Goal: Task Accomplishment & Management: Use online tool/utility

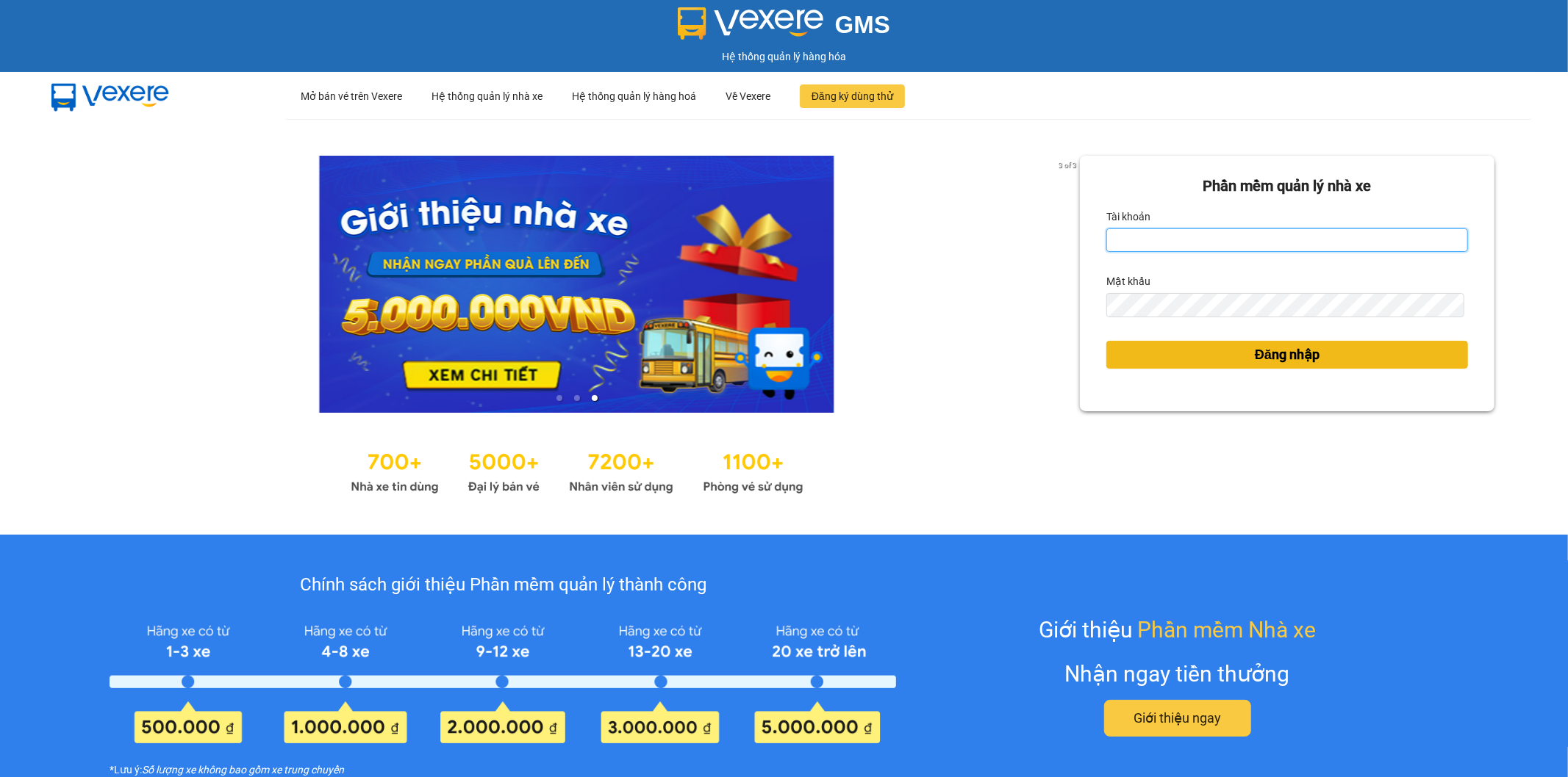
type input "vyvg.huynhgia"
click at [1267, 356] on span "Đăng nhập" at bounding box center [1287, 355] width 65 height 20
click at [1185, 351] on button "Đăng nhập" at bounding box center [1287, 355] width 361 height 28
click at [1222, 245] on input "vyvg.huynhgia" at bounding box center [1287, 240] width 361 height 23
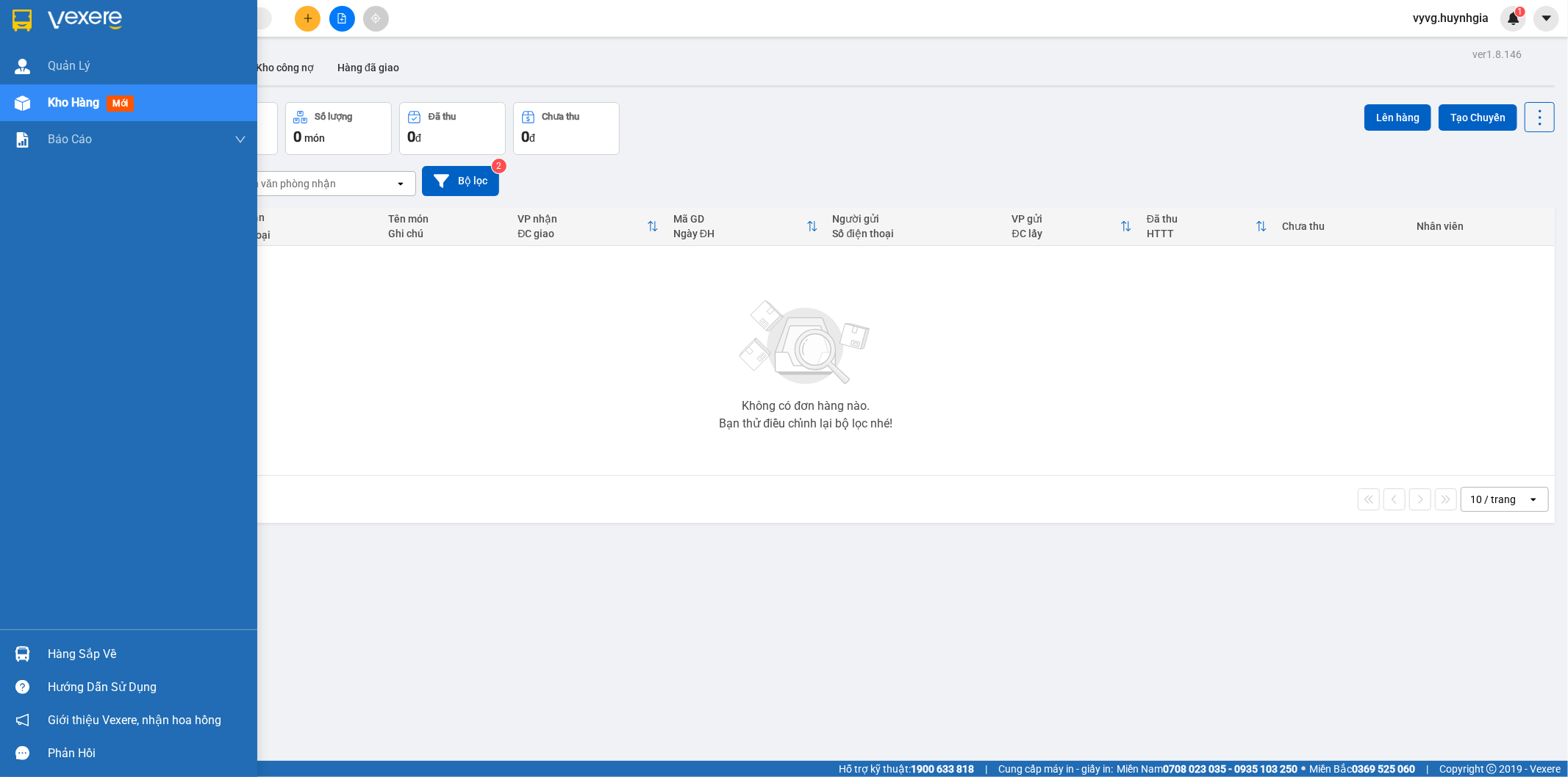
click at [100, 650] on div "Hàng sắp về" at bounding box center [147, 654] width 199 height 22
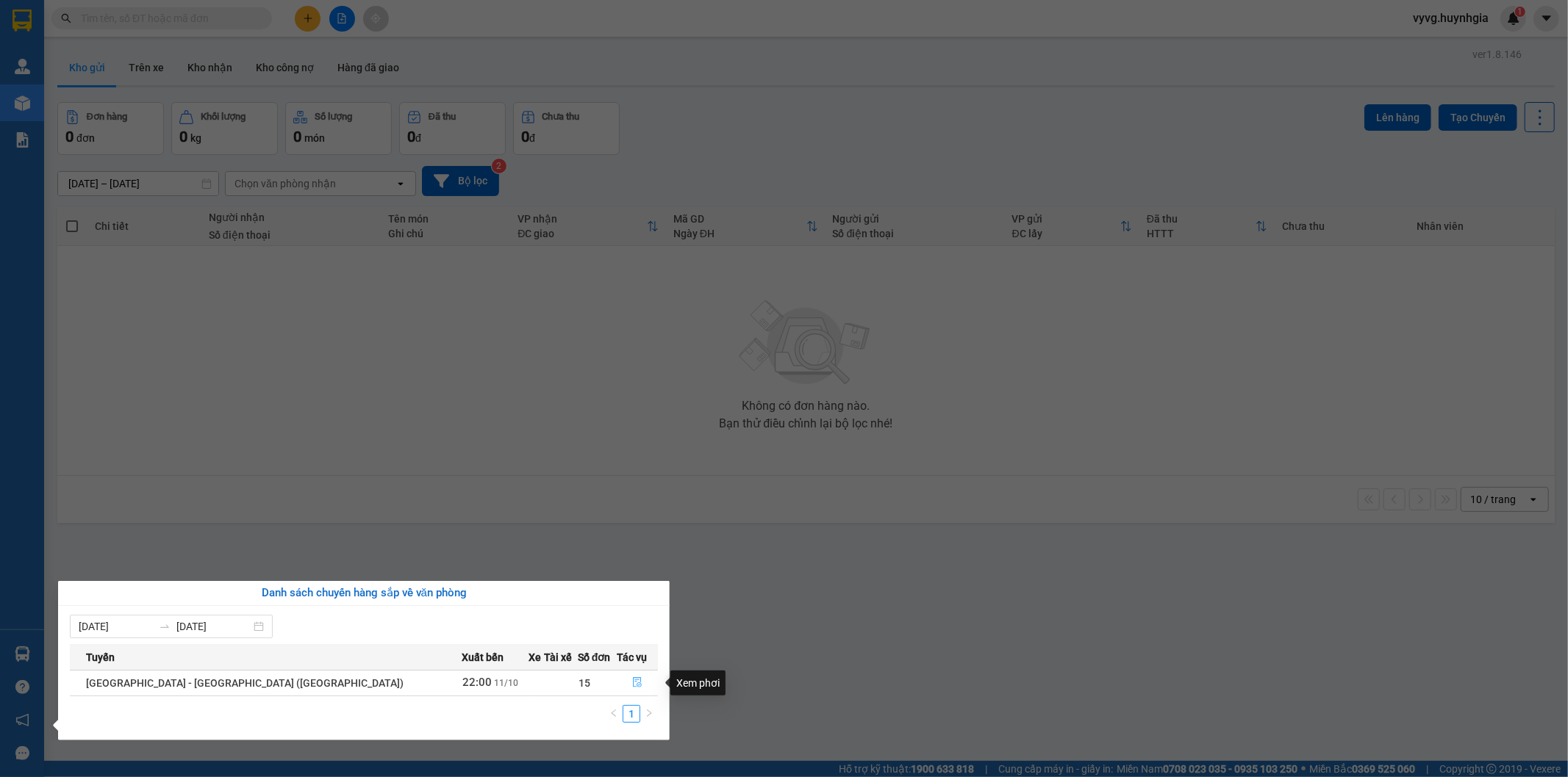
click at [633, 685] on icon "file-done" at bounding box center [637, 682] width 10 height 10
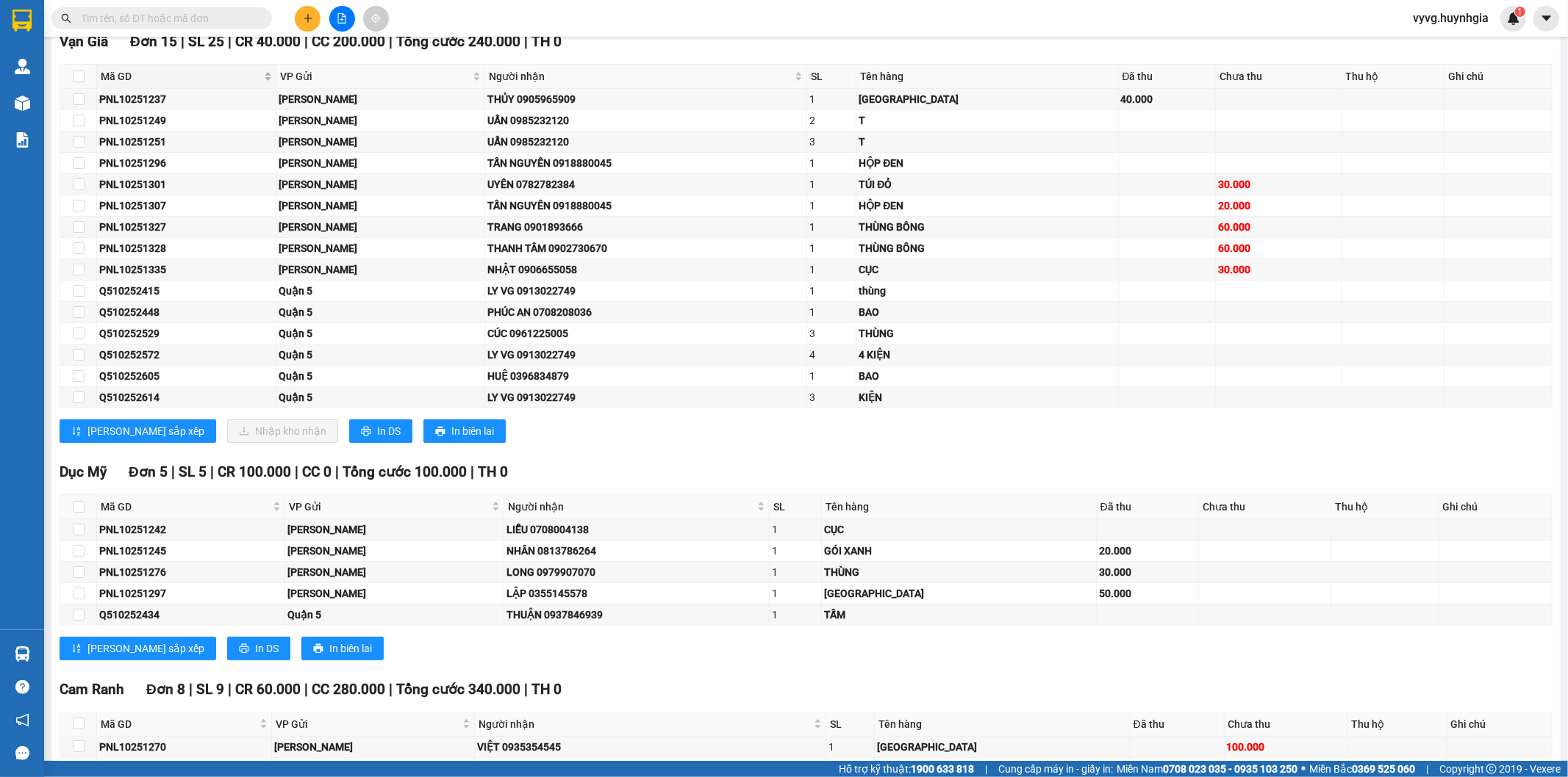
scroll to position [4572, 0]
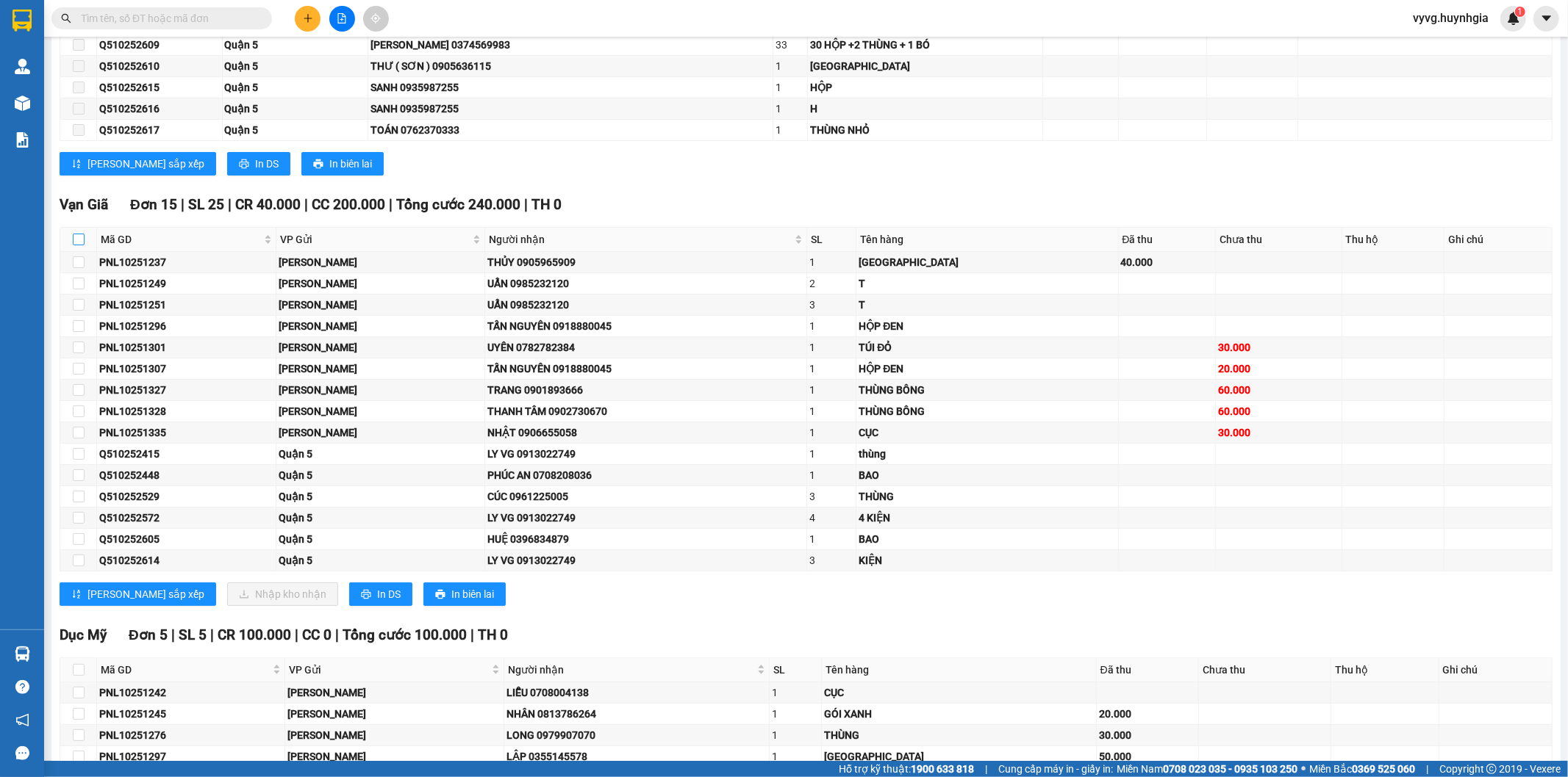
click at [72, 245] on input "checkbox" at bounding box center [78, 240] width 12 height 12
checkbox input "true"
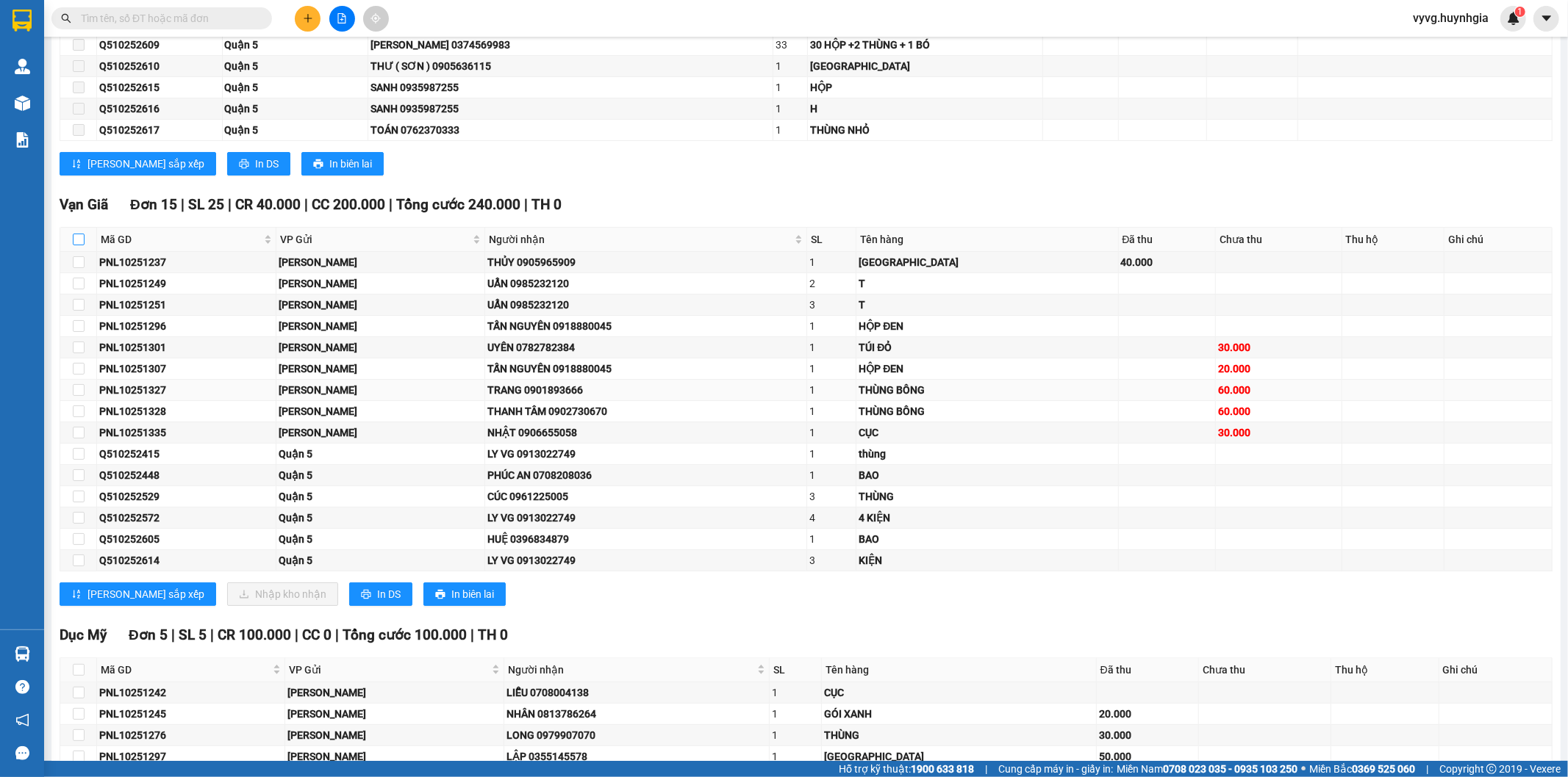
checkbox input "true"
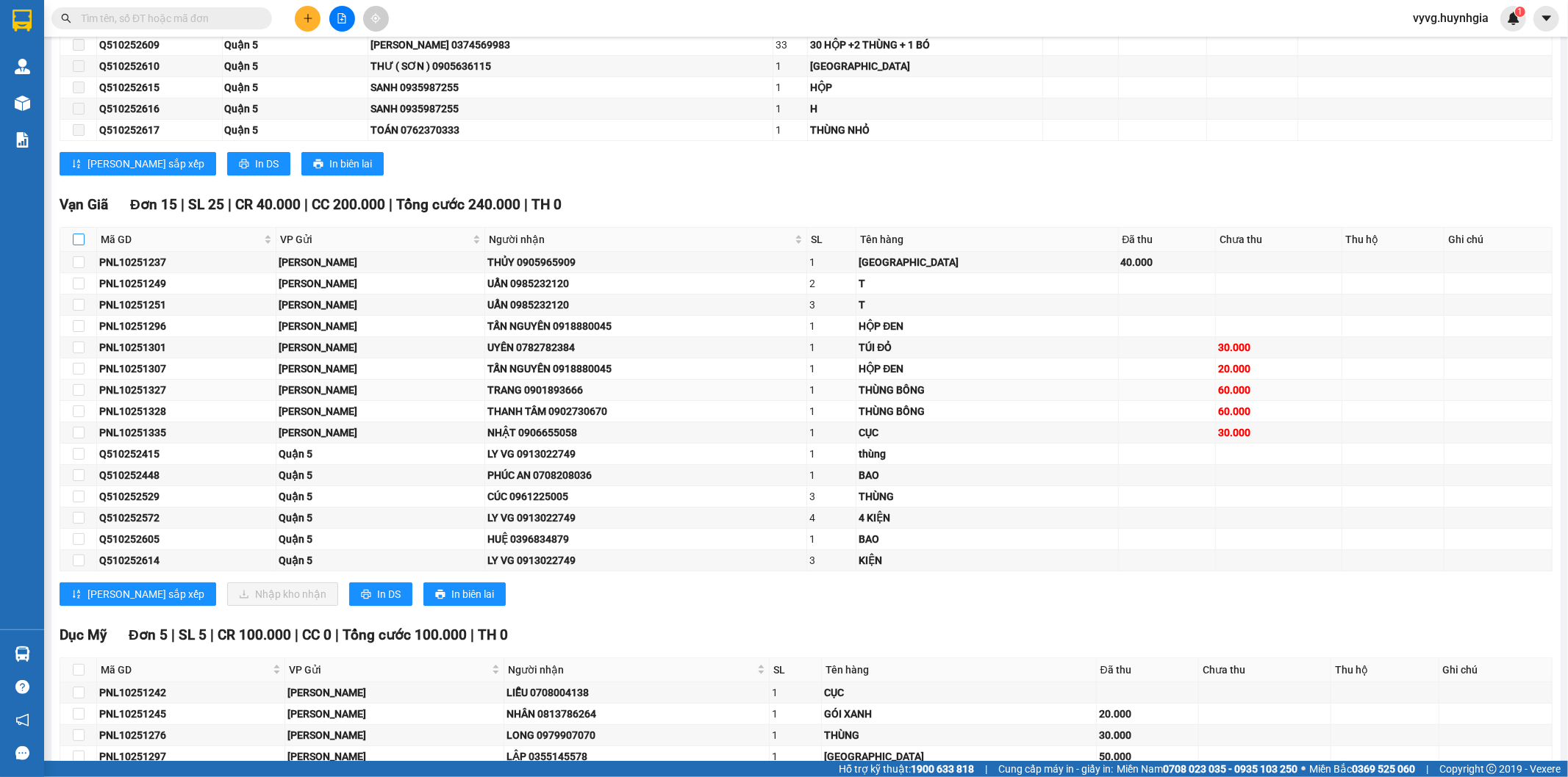
checkbox input "true"
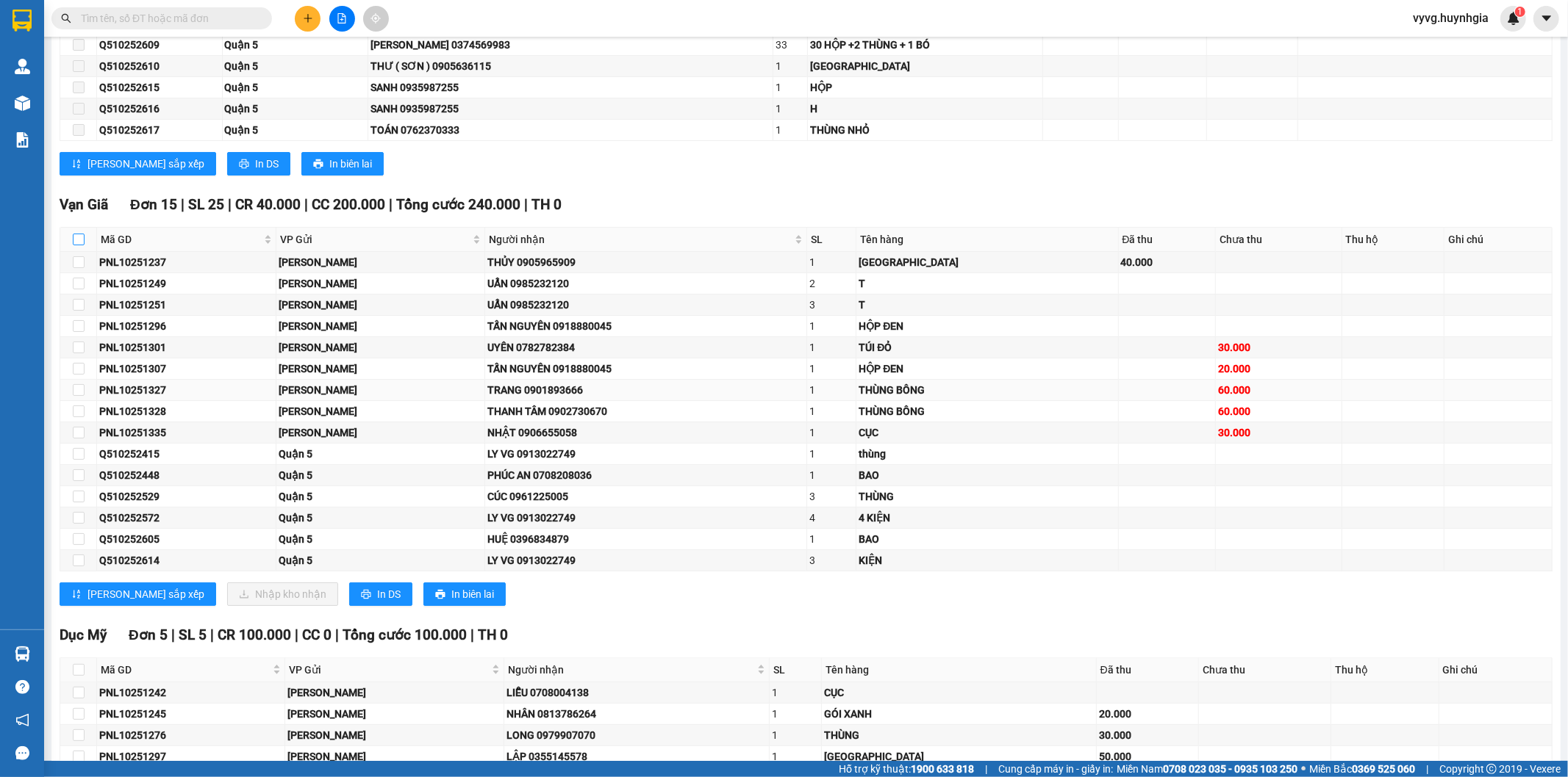
checkbox input "true"
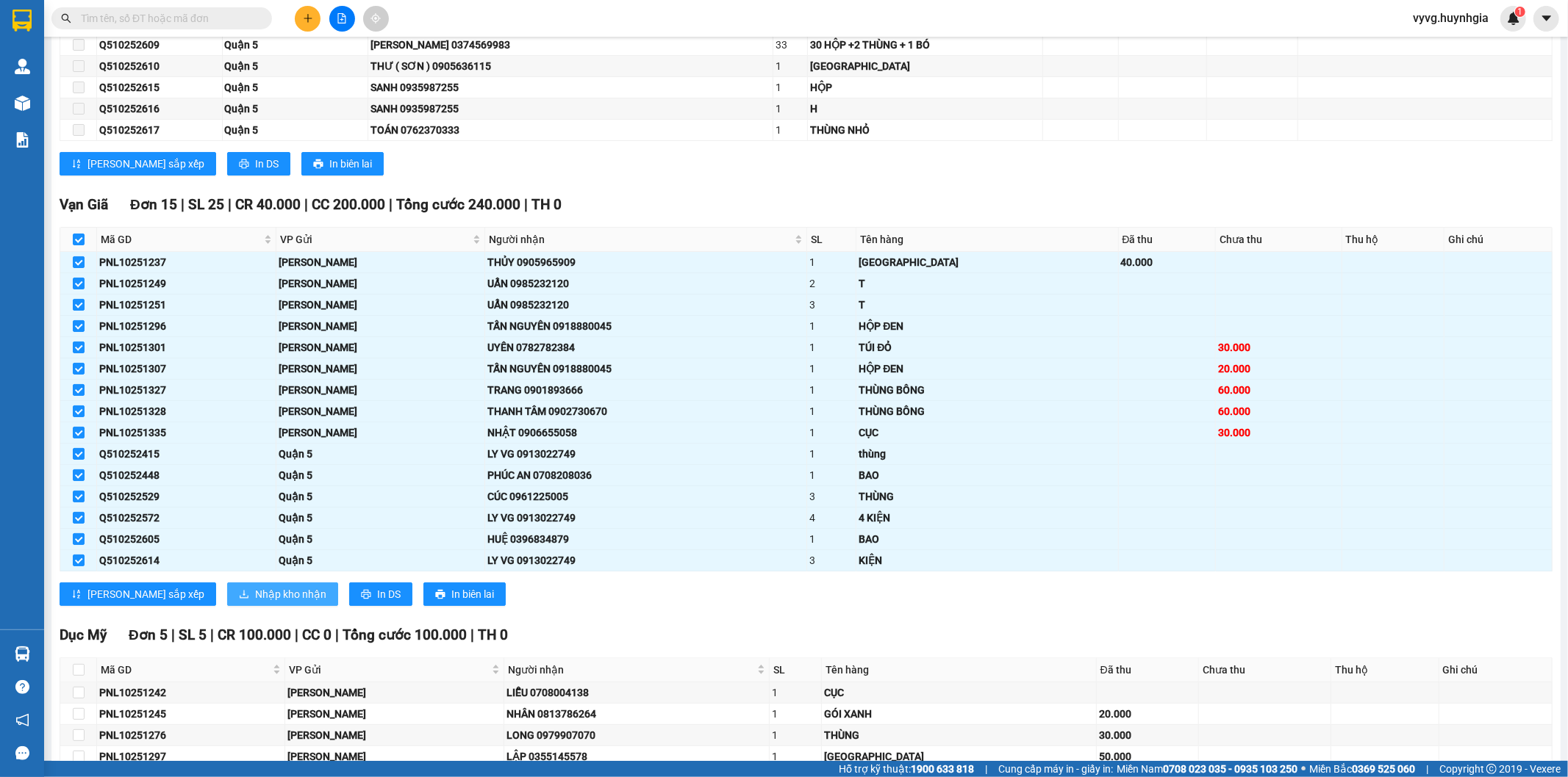
click at [255, 602] on span "Nhập kho nhận" at bounding box center [291, 594] width 72 height 16
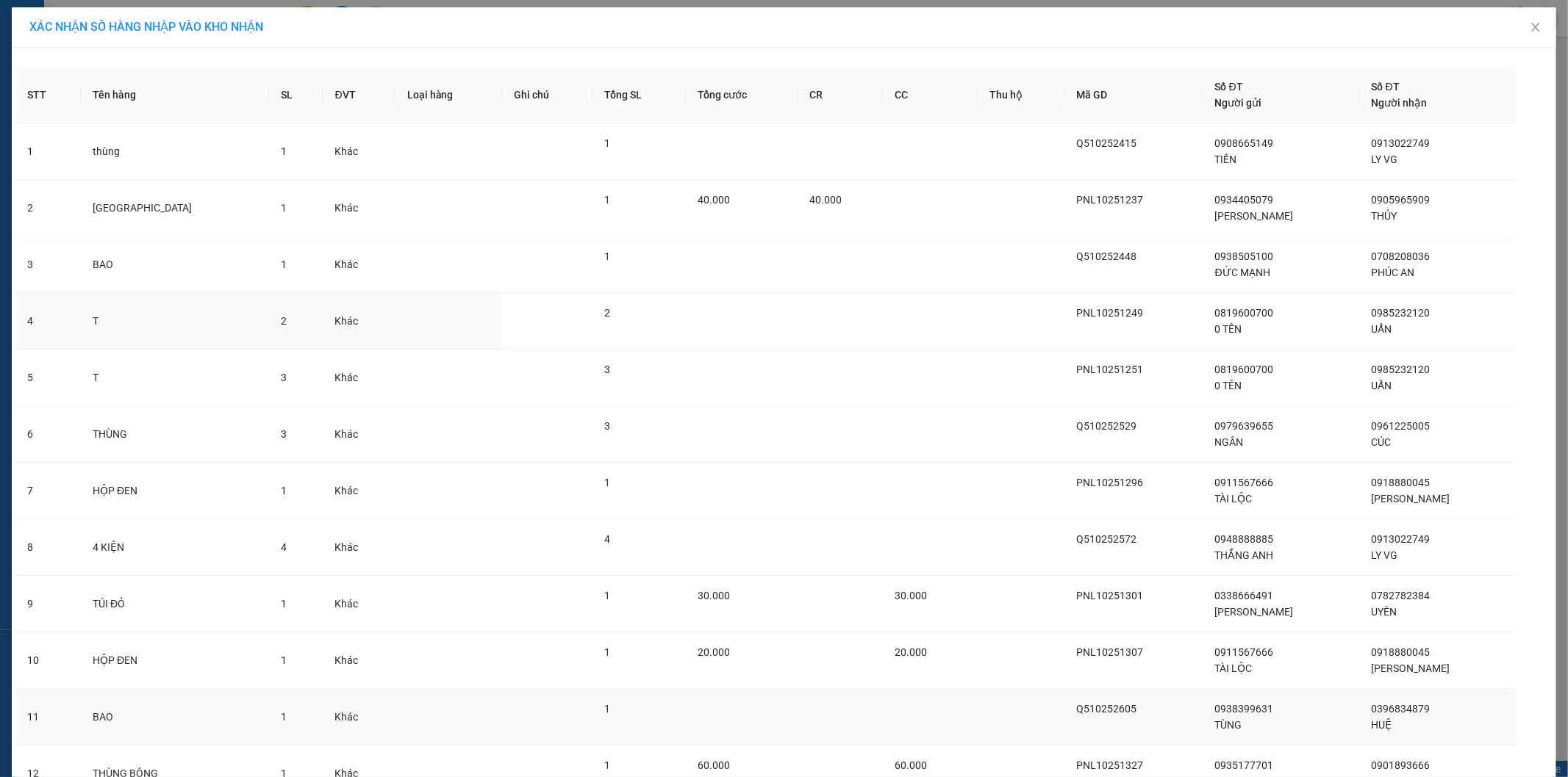
scroll to position [302, 0]
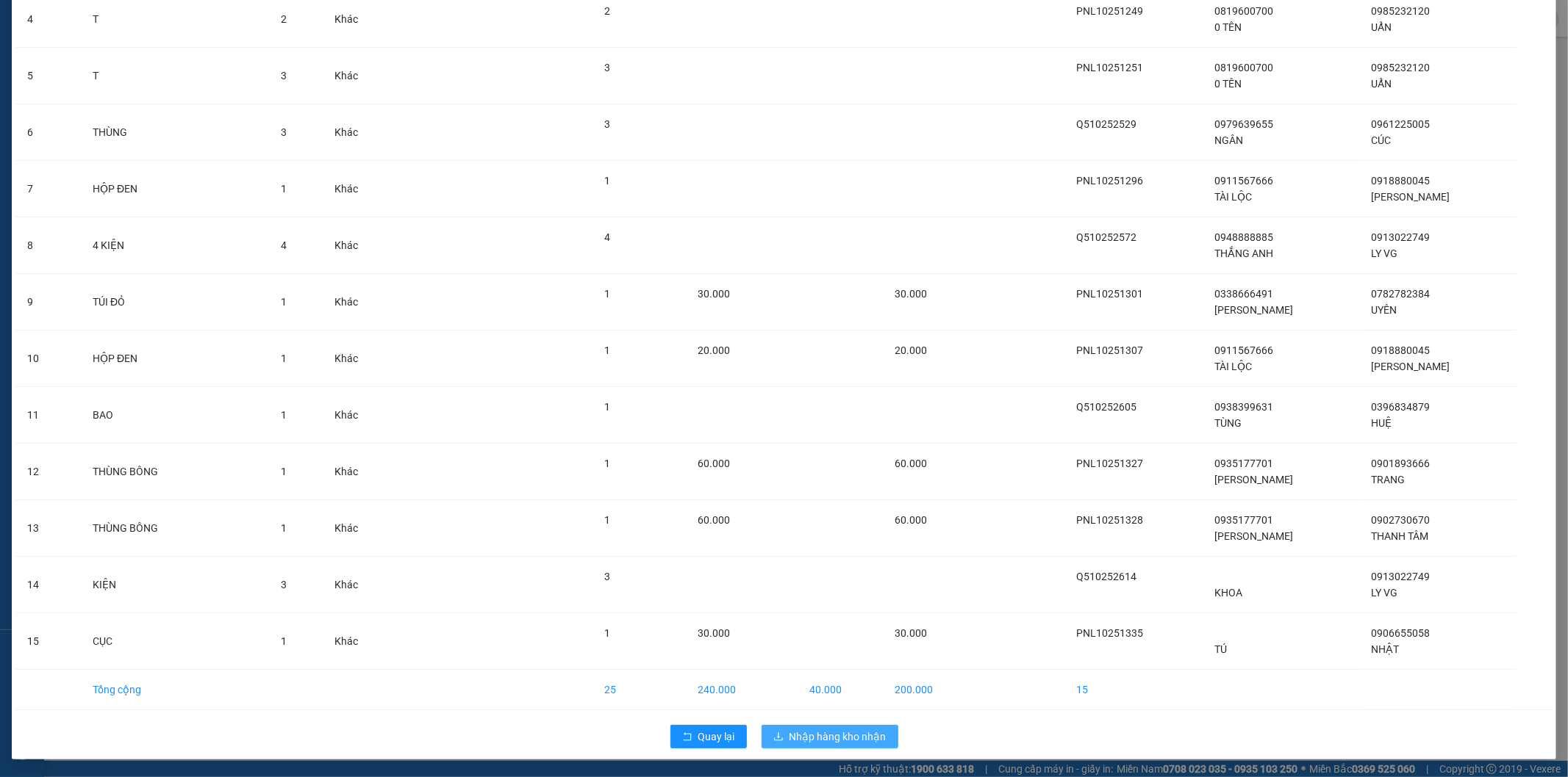
click at [792, 741] on span "Nhập hàng kho nhận" at bounding box center [838, 736] width 97 height 16
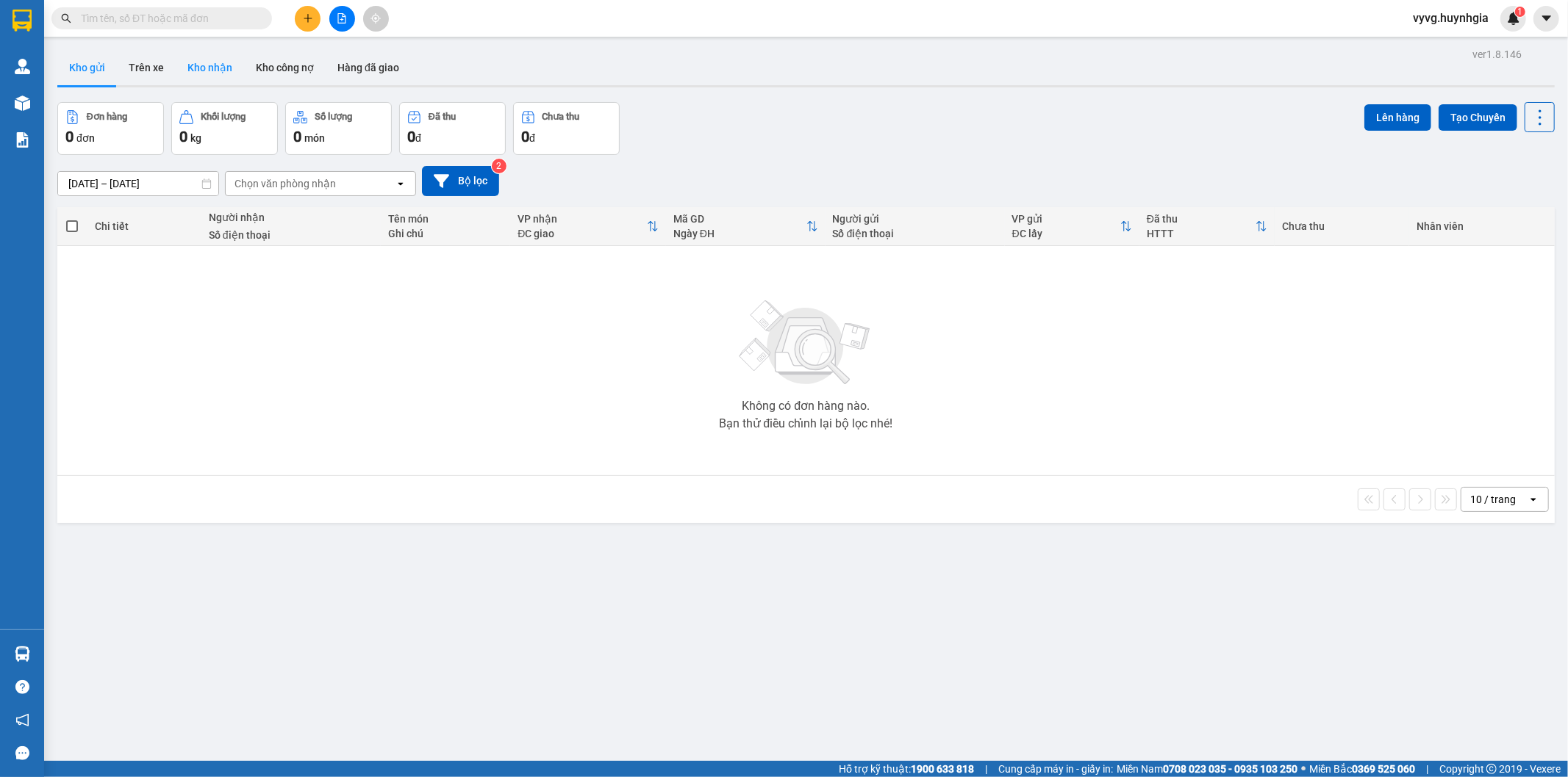
click at [212, 63] on button "Kho nhận" at bounding box center [210, 68] width 69 height 35
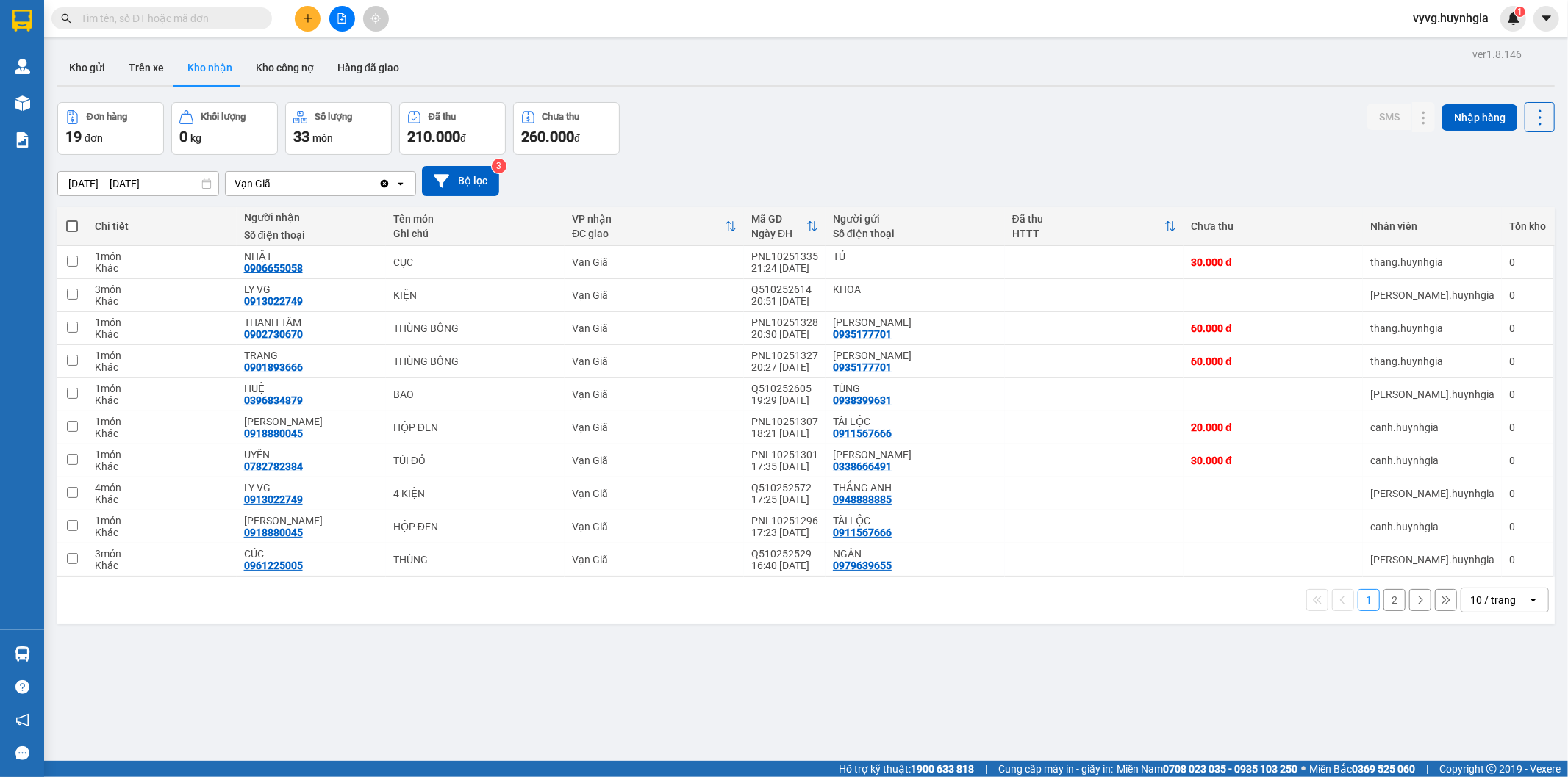
click at [1388, 604] on button "2" at bounding box center [1395, 601] width 22 height 22
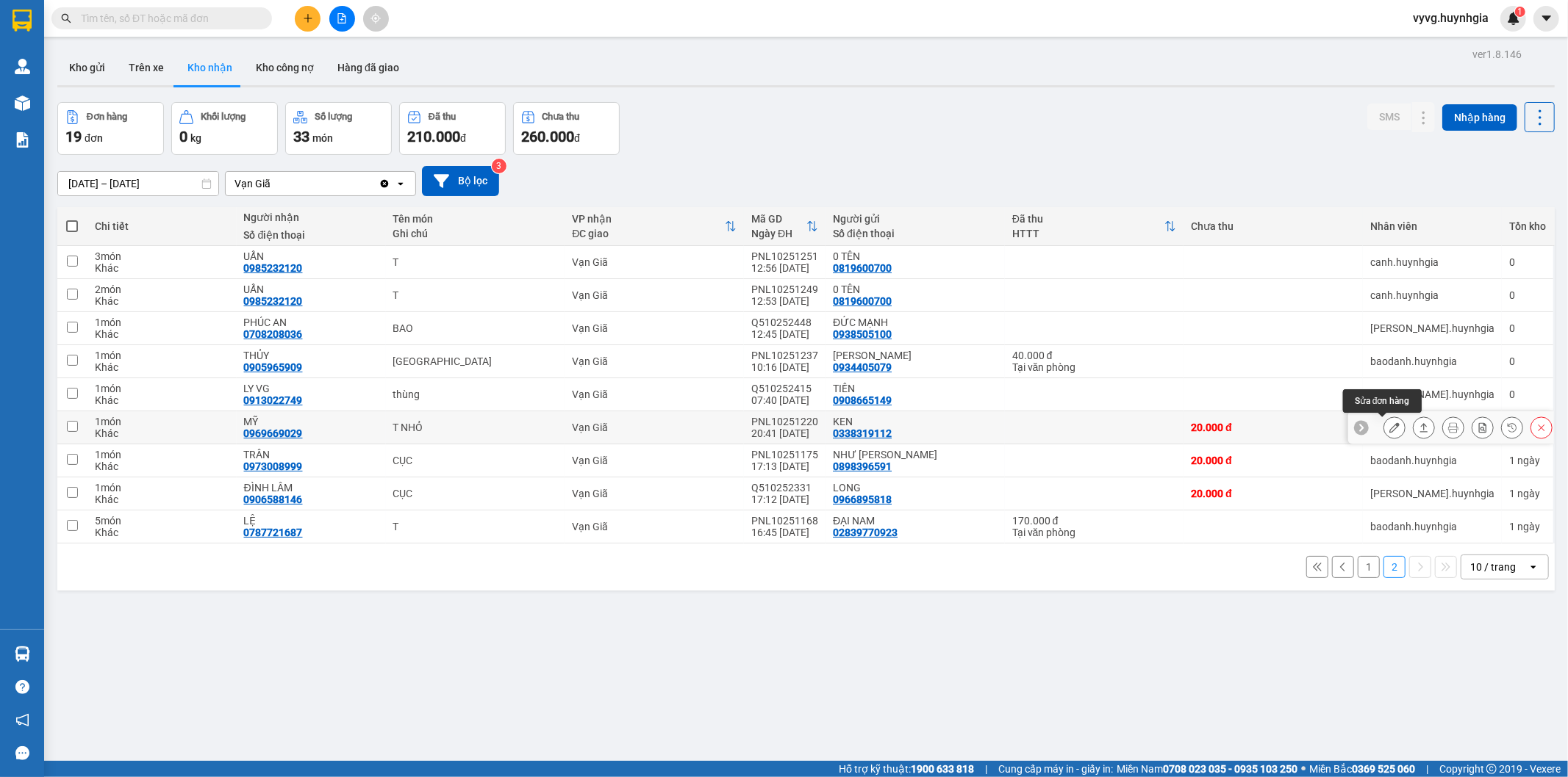
click at [1390, 431] on icon at bounding box center [1394, 427] width 10 height 10
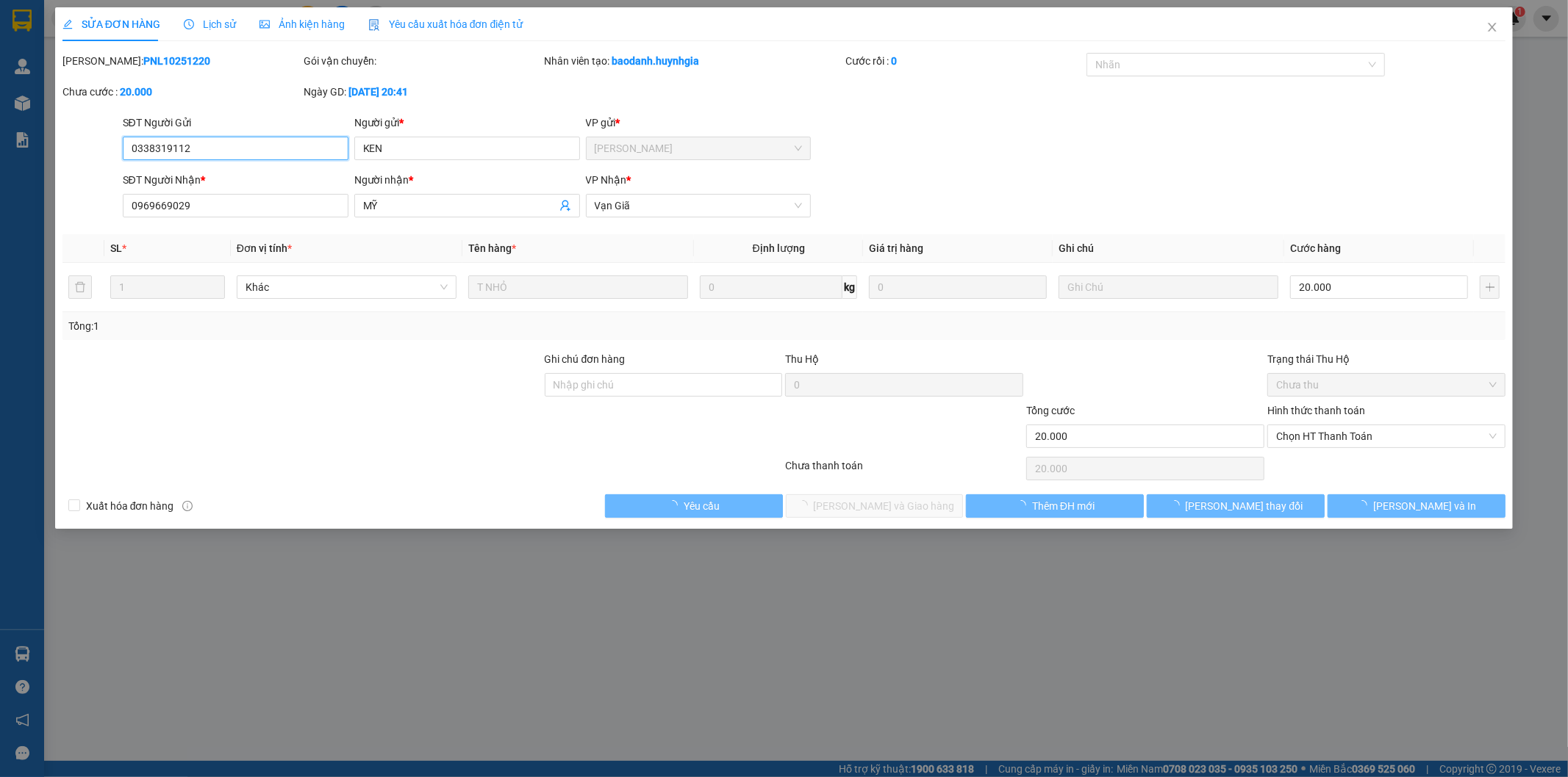
type input "0338319112"
type input "KEN"
type input "0969669029"
type input "MỸ"
type input "20.000"
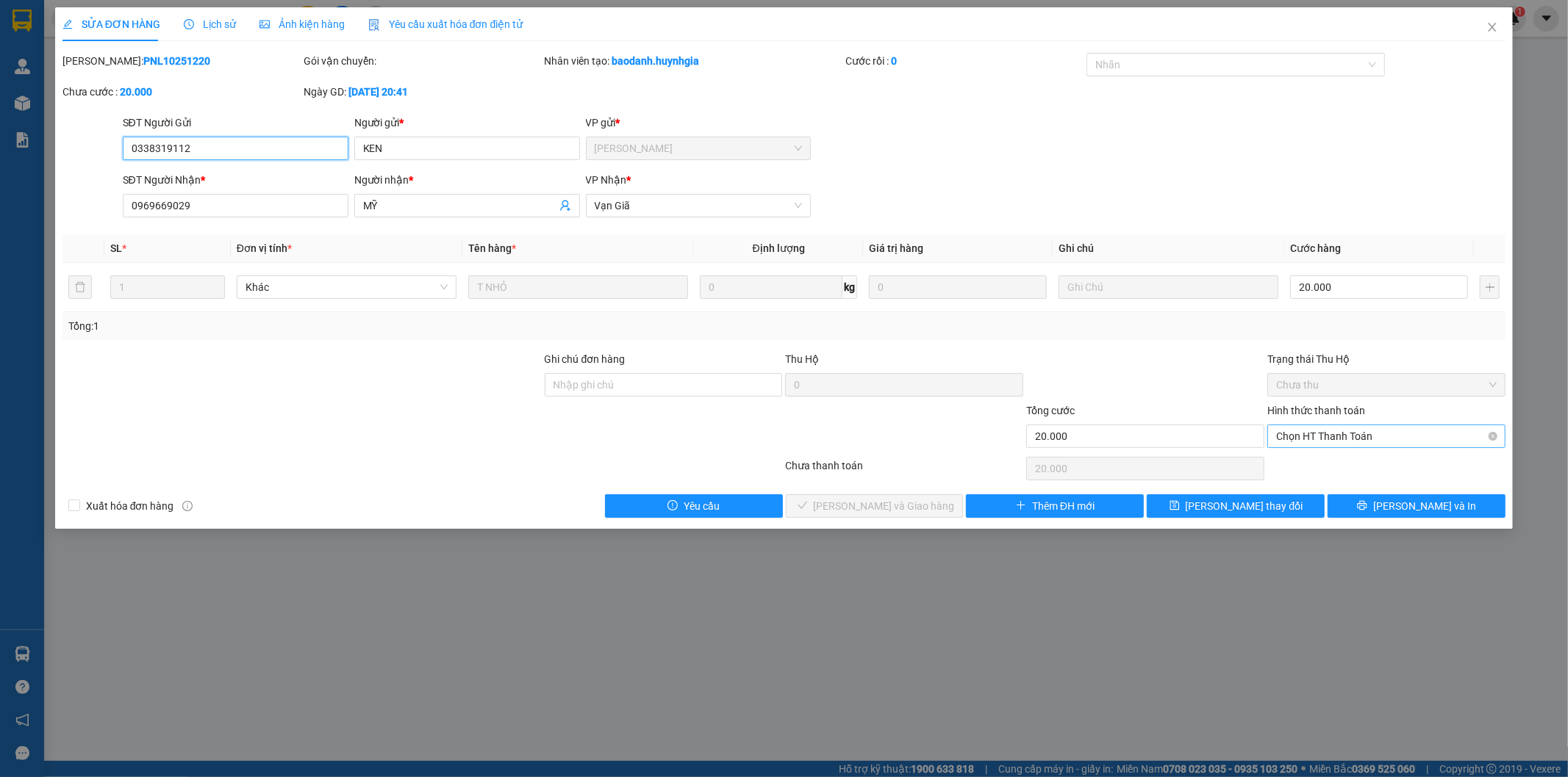
click at [1282, 436] on span "Chọn HT Thanh Toán" at bounding box center [1386, 436] width 220 height 22
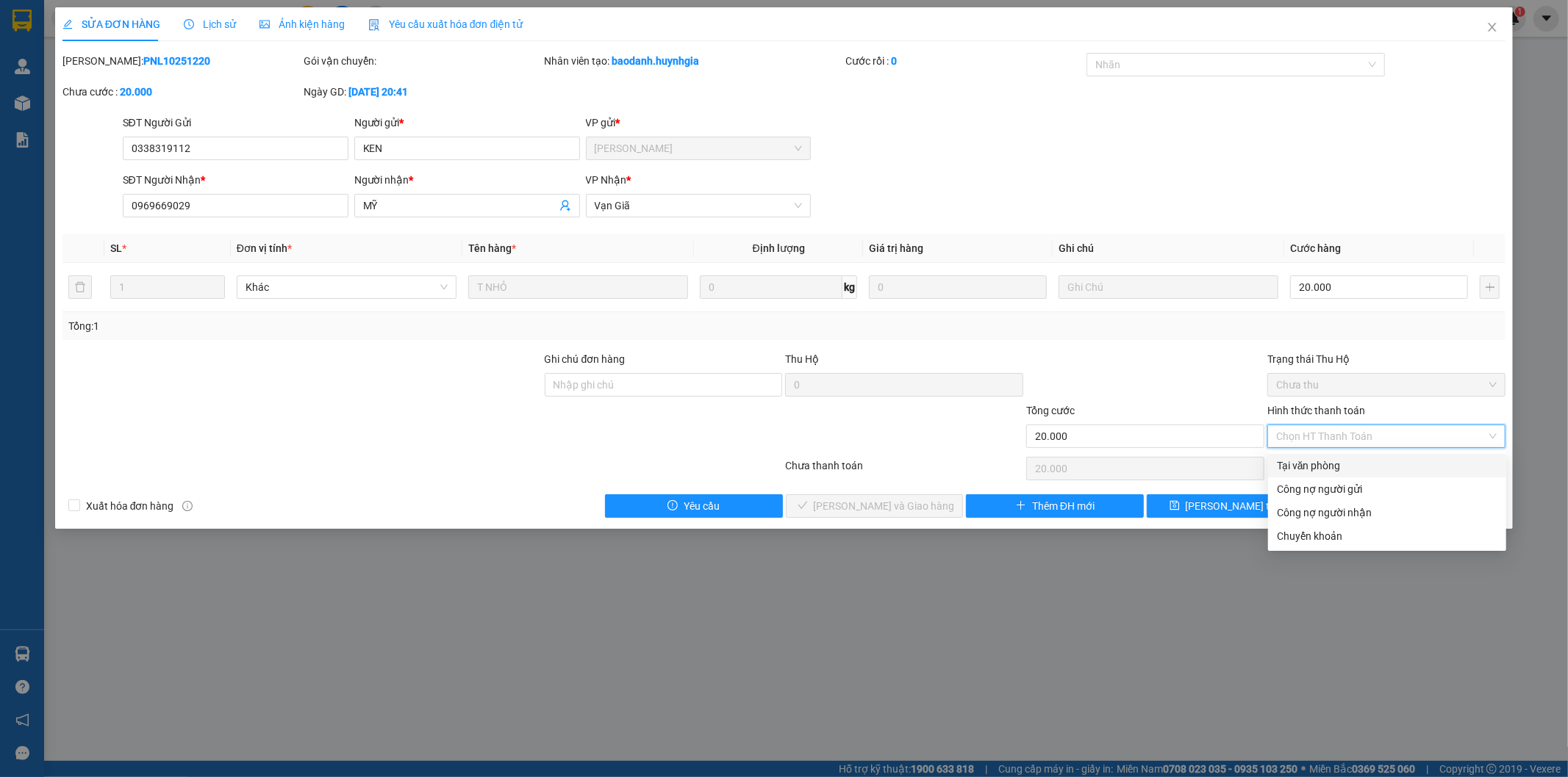
click at [1307, 465] on div "Tại văn phòng" at bounding box center [1387, 465] width 220 height 16
type input "0"
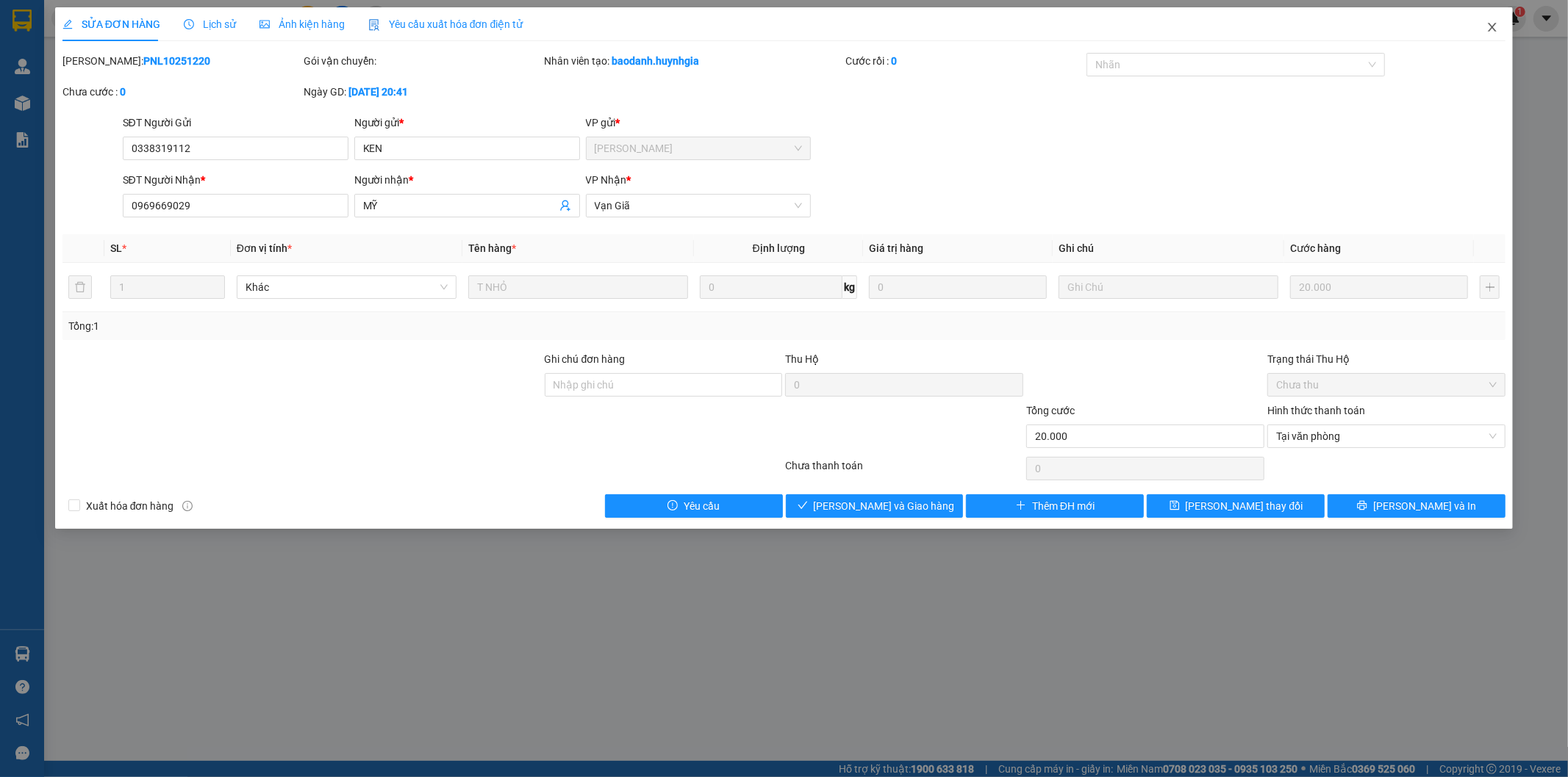
click at [1491, 33] on icon "close" at bounding box center [1492, 27] width 12 height 12
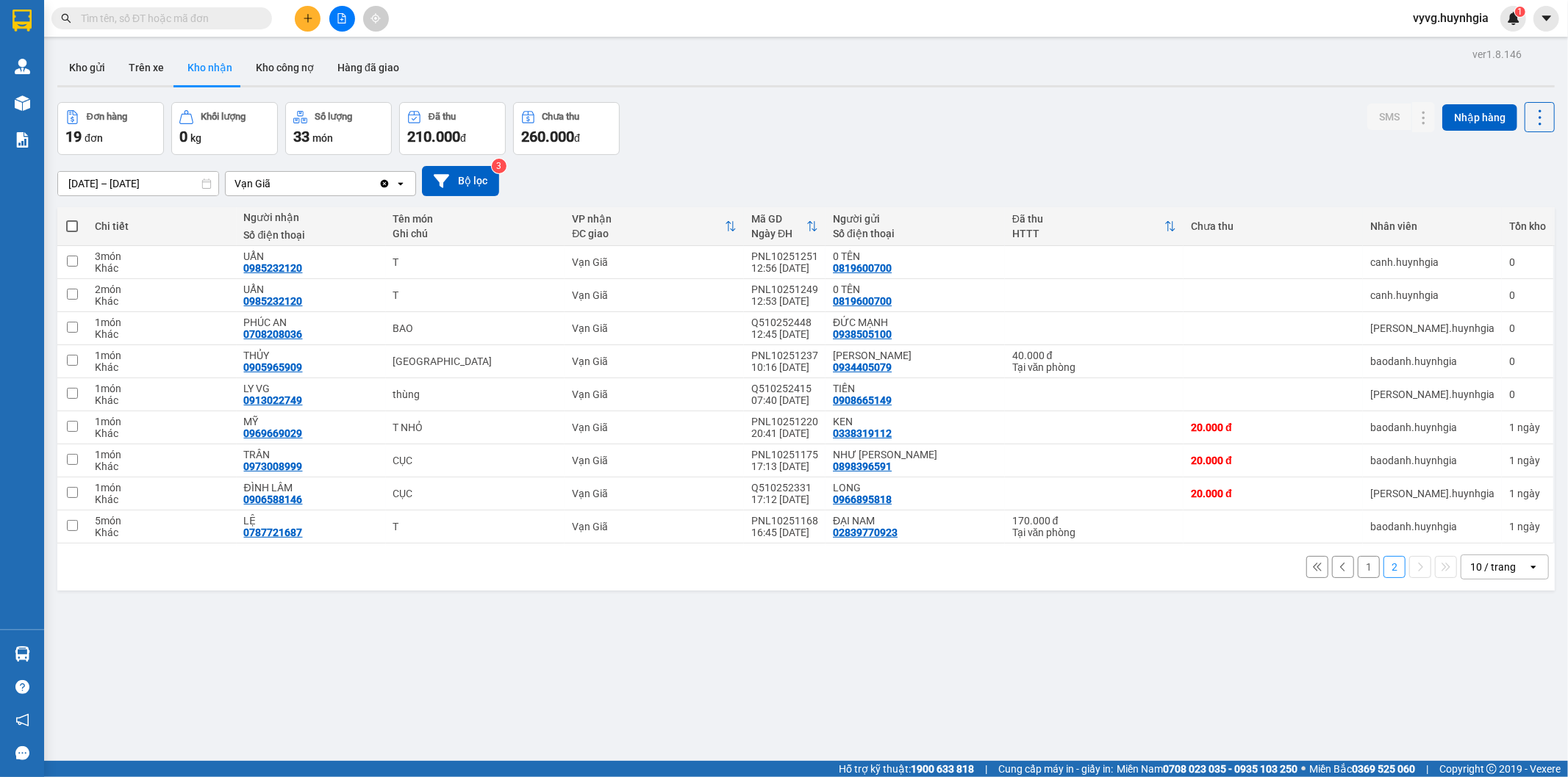
click at [1359, 576] on button "1" at bounding box center [1369, 567] width 22 height 22
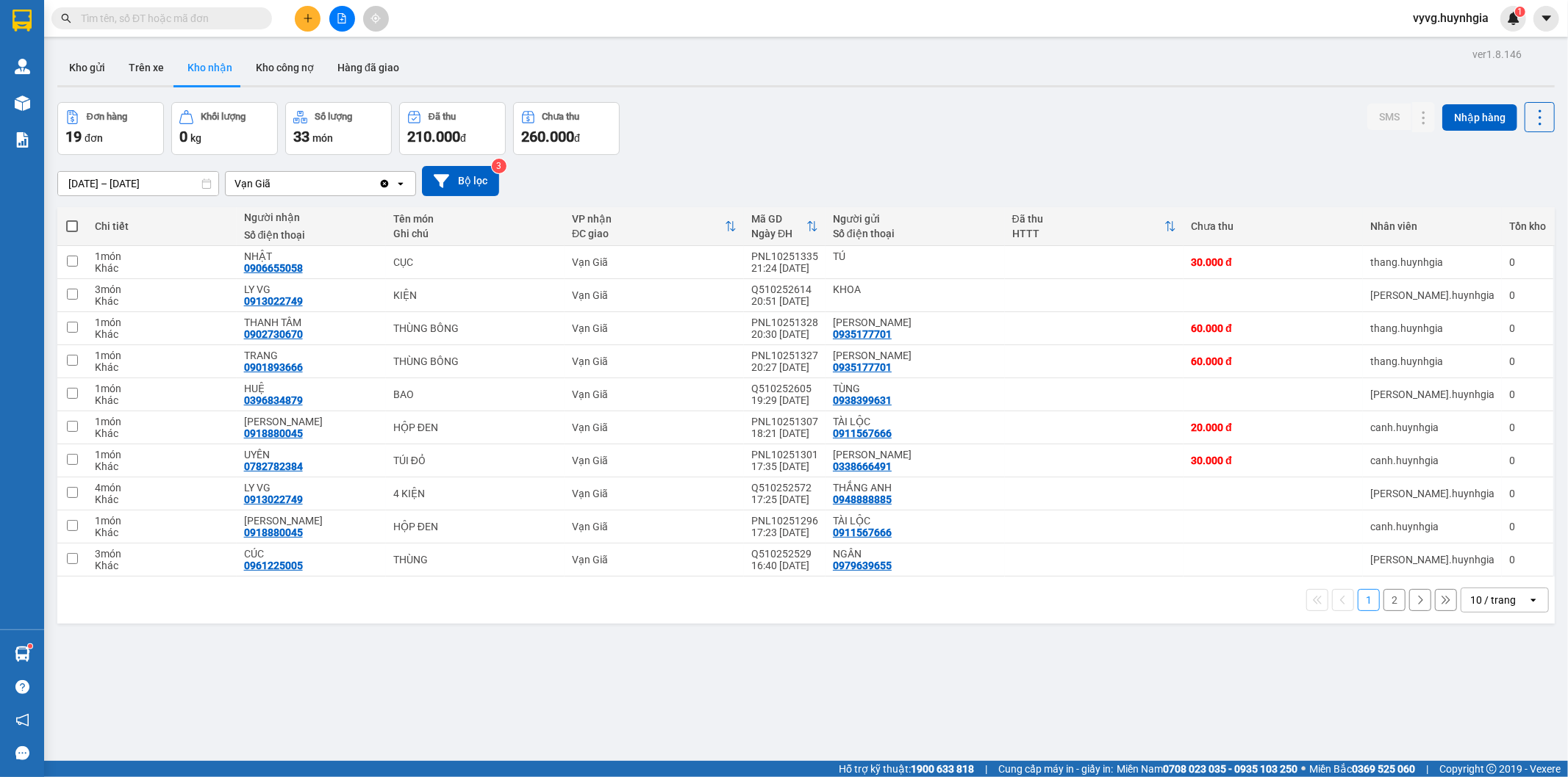
click at [1384, 605] on button "2" at bounding box center [1395, 601] width 22 height 22
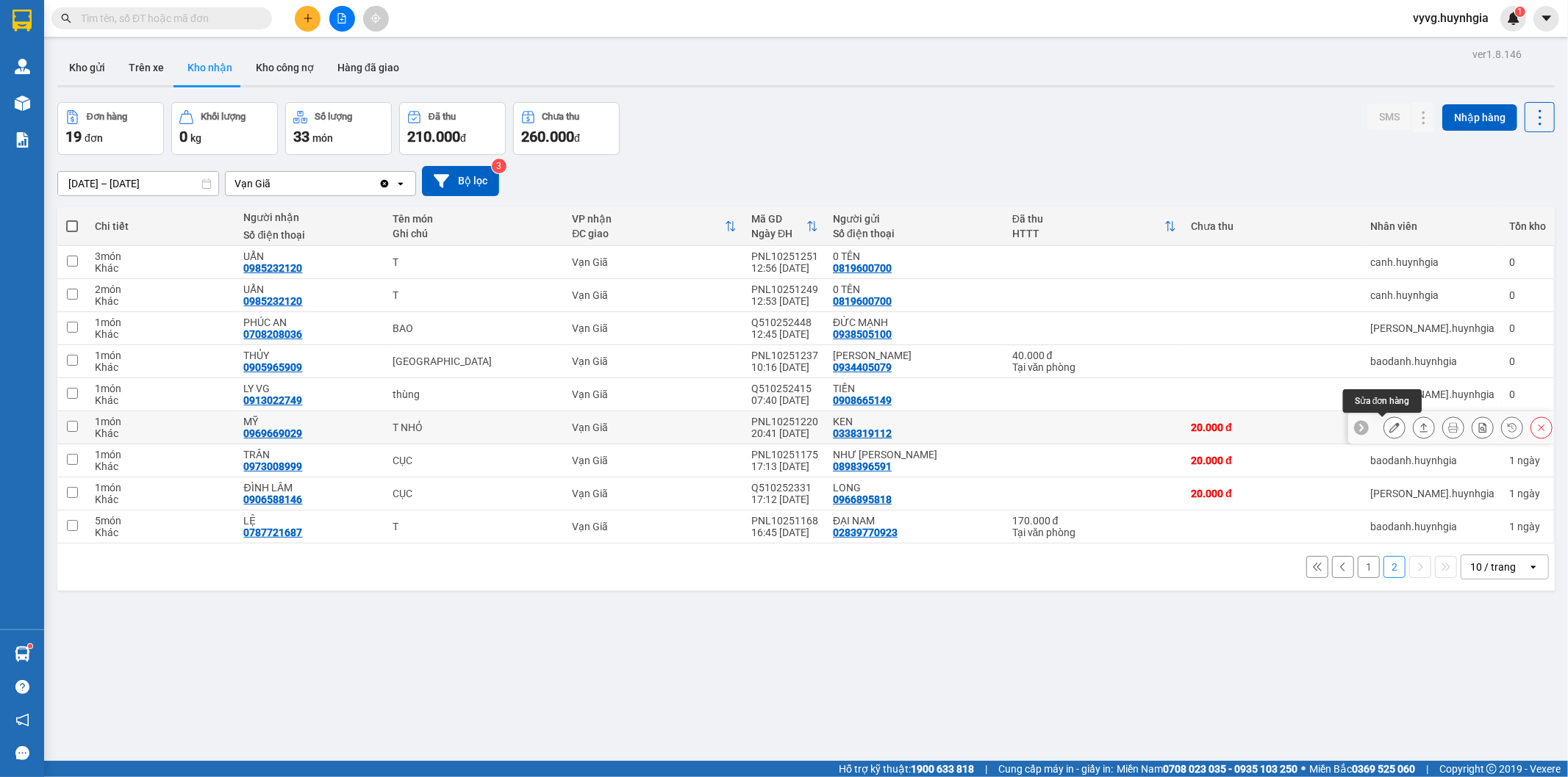
click at [1390, 427] on icon at bounding box center [1394, 427] width 10 height 10
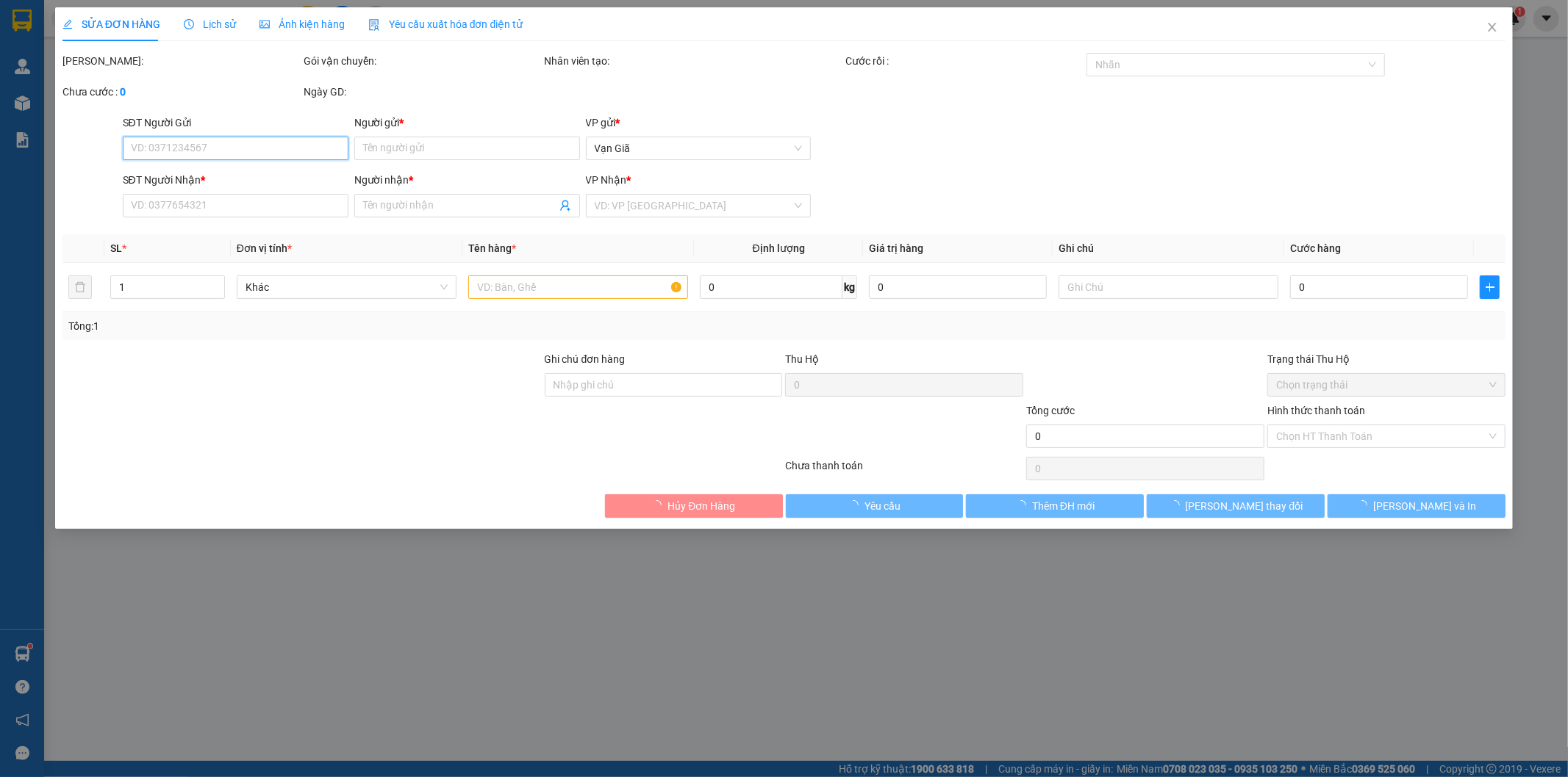
type input "0338319112"
type input "KEN"
type input "0969669029"
type input "MỸ"
type input "20.000"
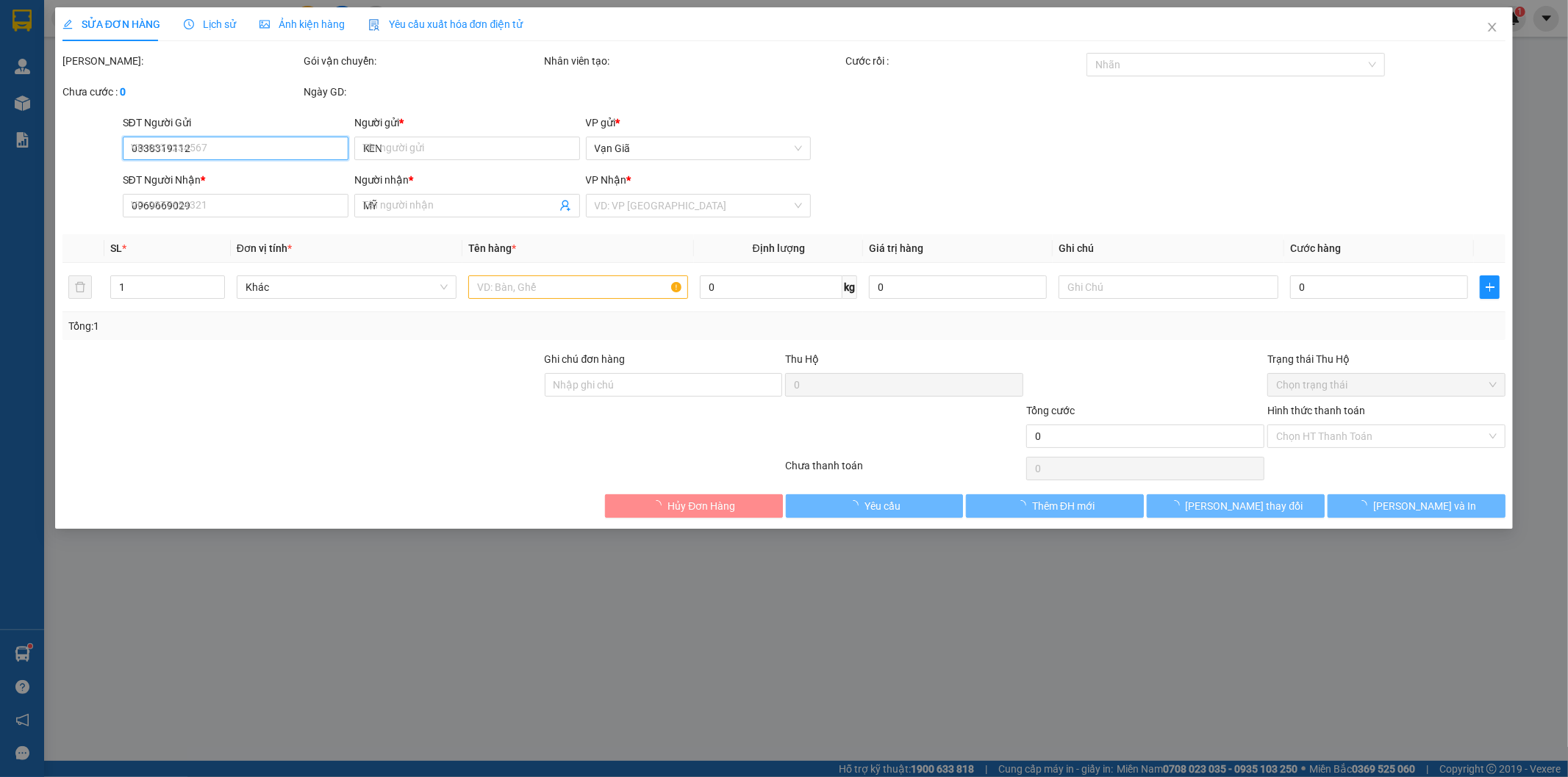
type input "20.000"
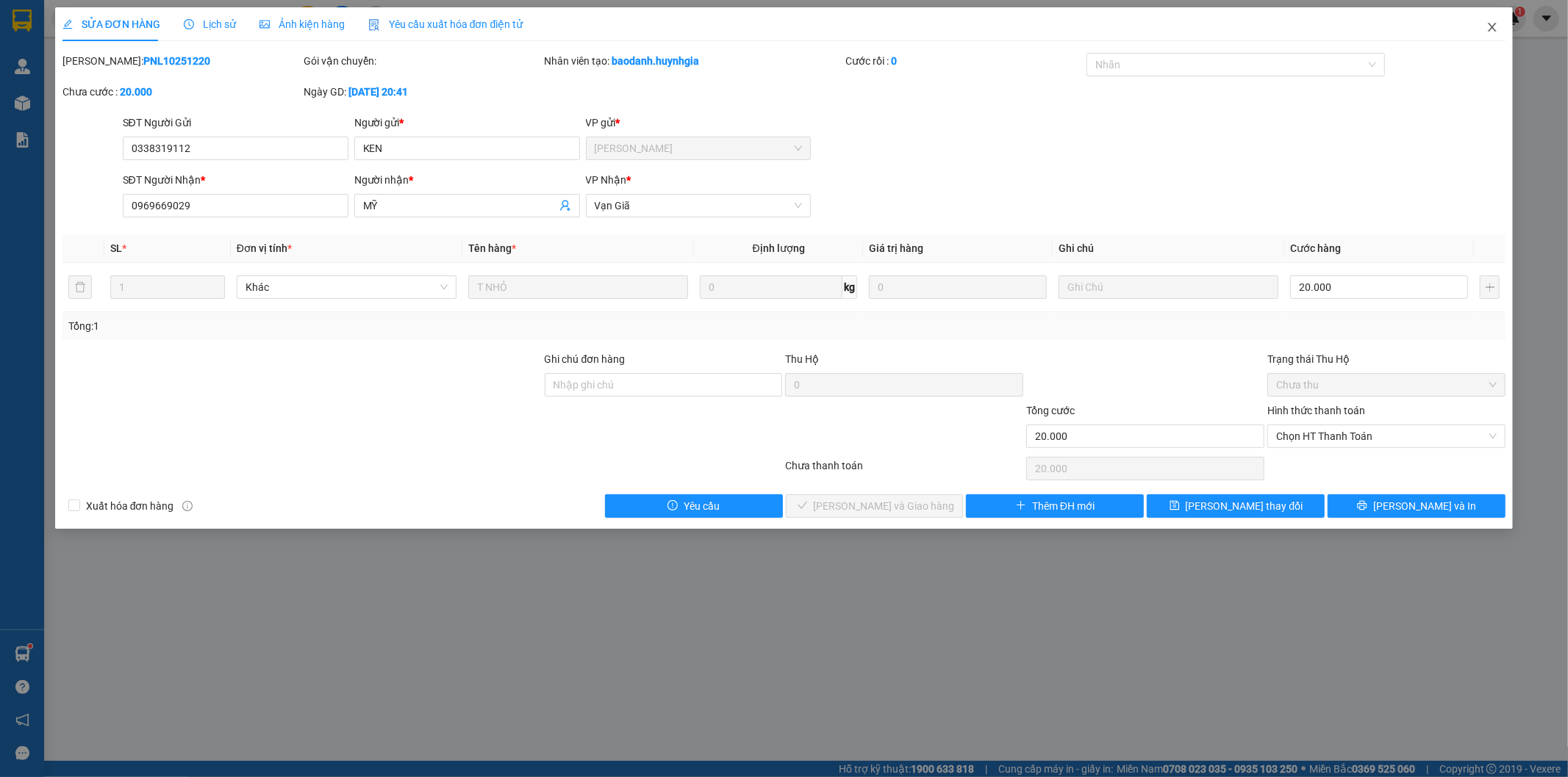
click at [1488, 27] on icon "close" at bounding box center [1492, 27] width 12 height 12
